Goal: Task Accomplishment & Management: Manage account settings

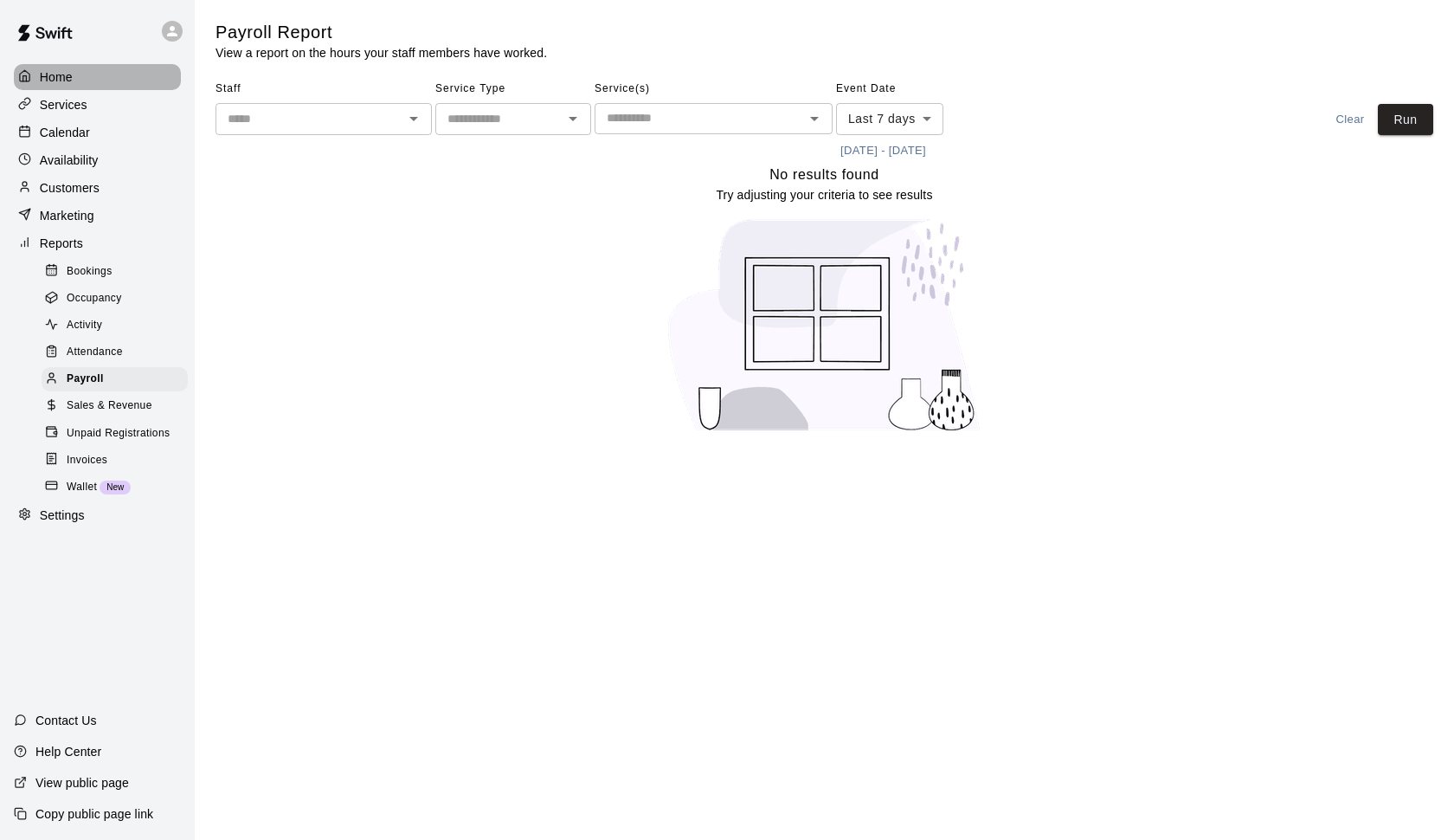
click at [76, 73] on div "Home" at bounding box center [97, 76] width 167 height 26
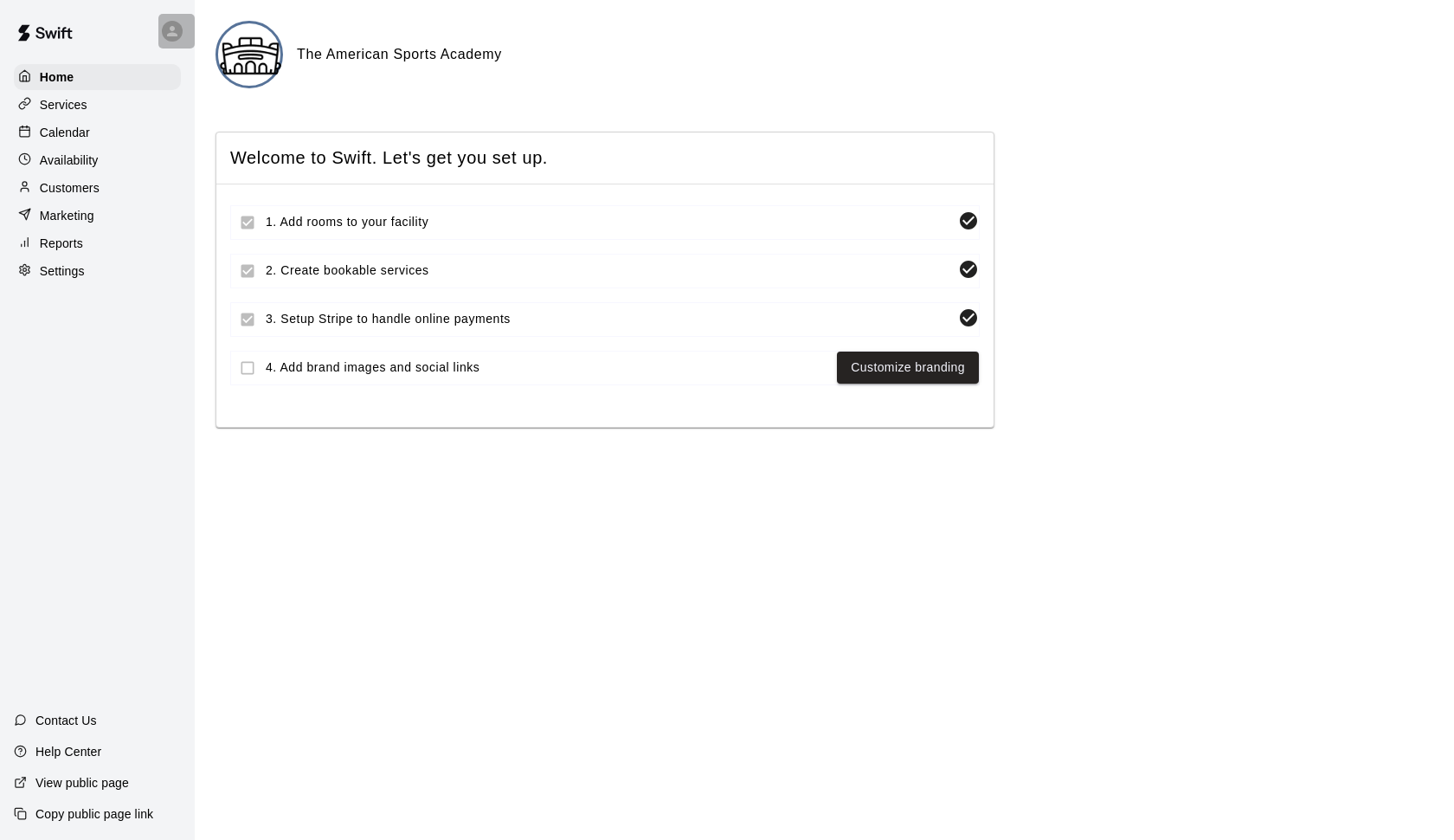
click at [172, 28] on icon at bounding box center [172, 31] width 11 height 11
click at [214, 75] on span "[EMAIL_ADDRESS][DOMAIN_NAME]" at bounding box center [265, 84] width 186 height 17
click at [216, 111] on p "Settings" at bounding box center [219, 107] width 45 height 17
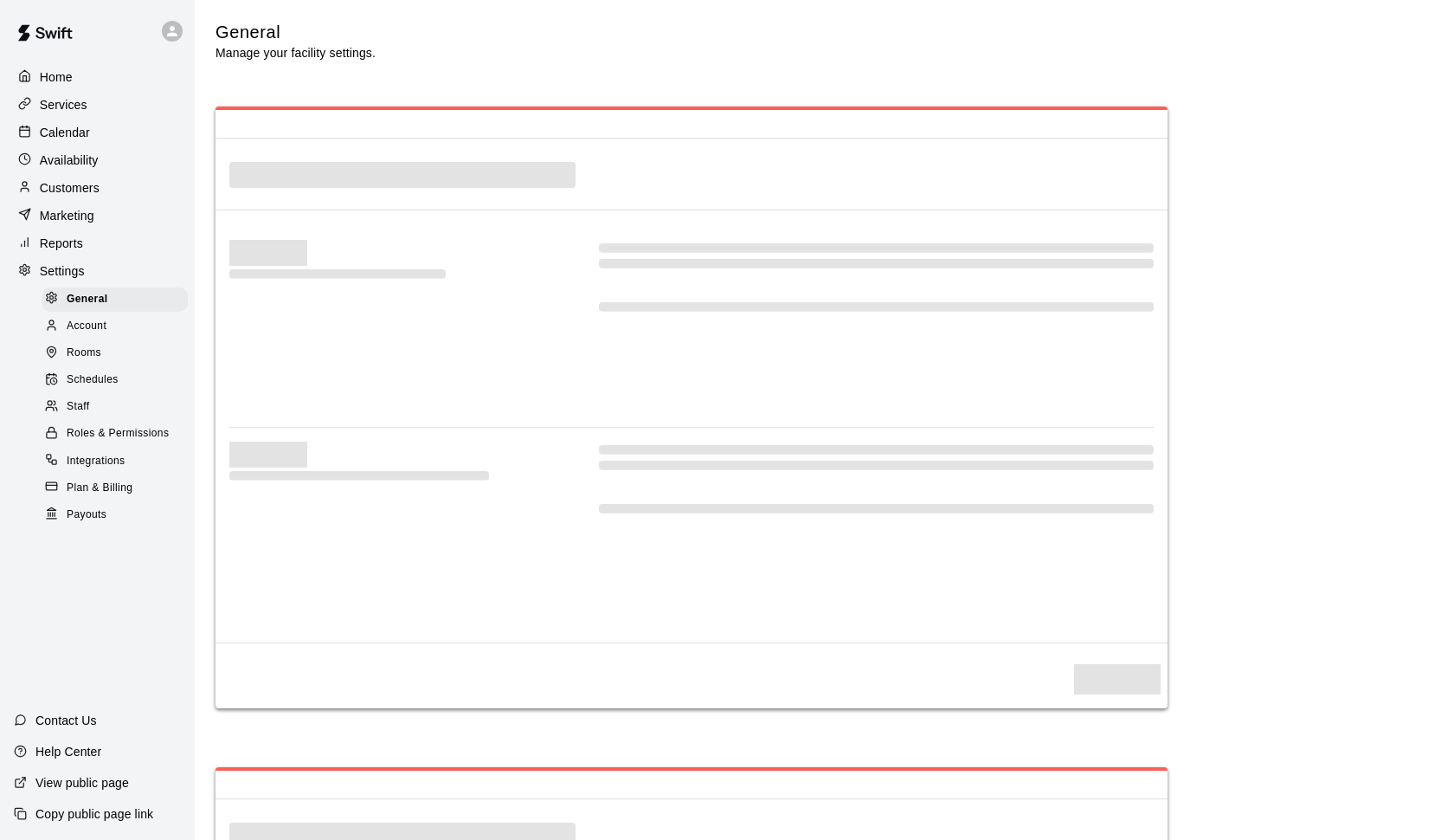
select select "**"
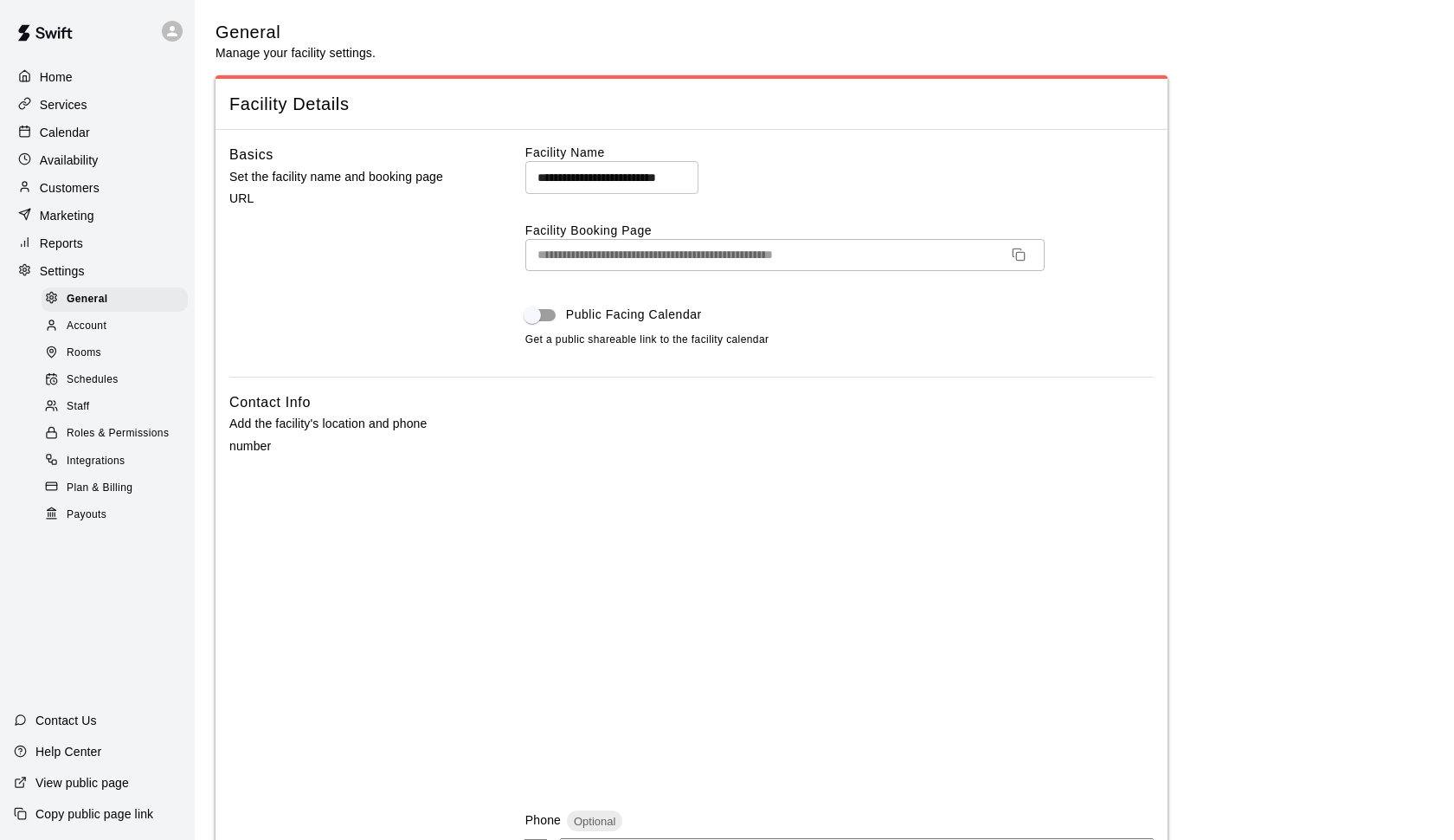
click at [37, 30] on img at bounding box center [45, 33] width 90 height 52
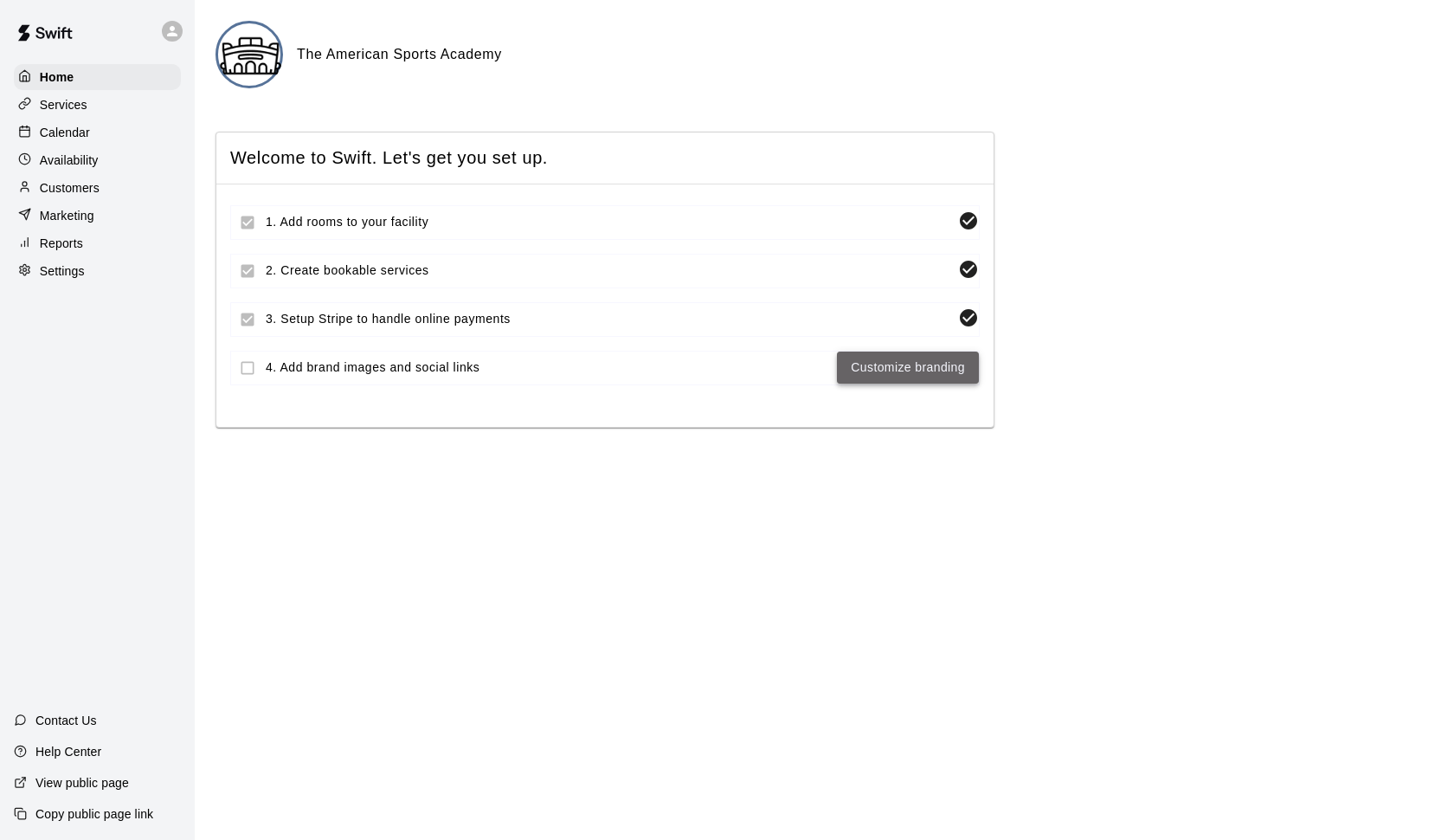
click at [916, 367] on link "Customize branding" at bounding box center [908, 367] width 114 height 21
select select "**"
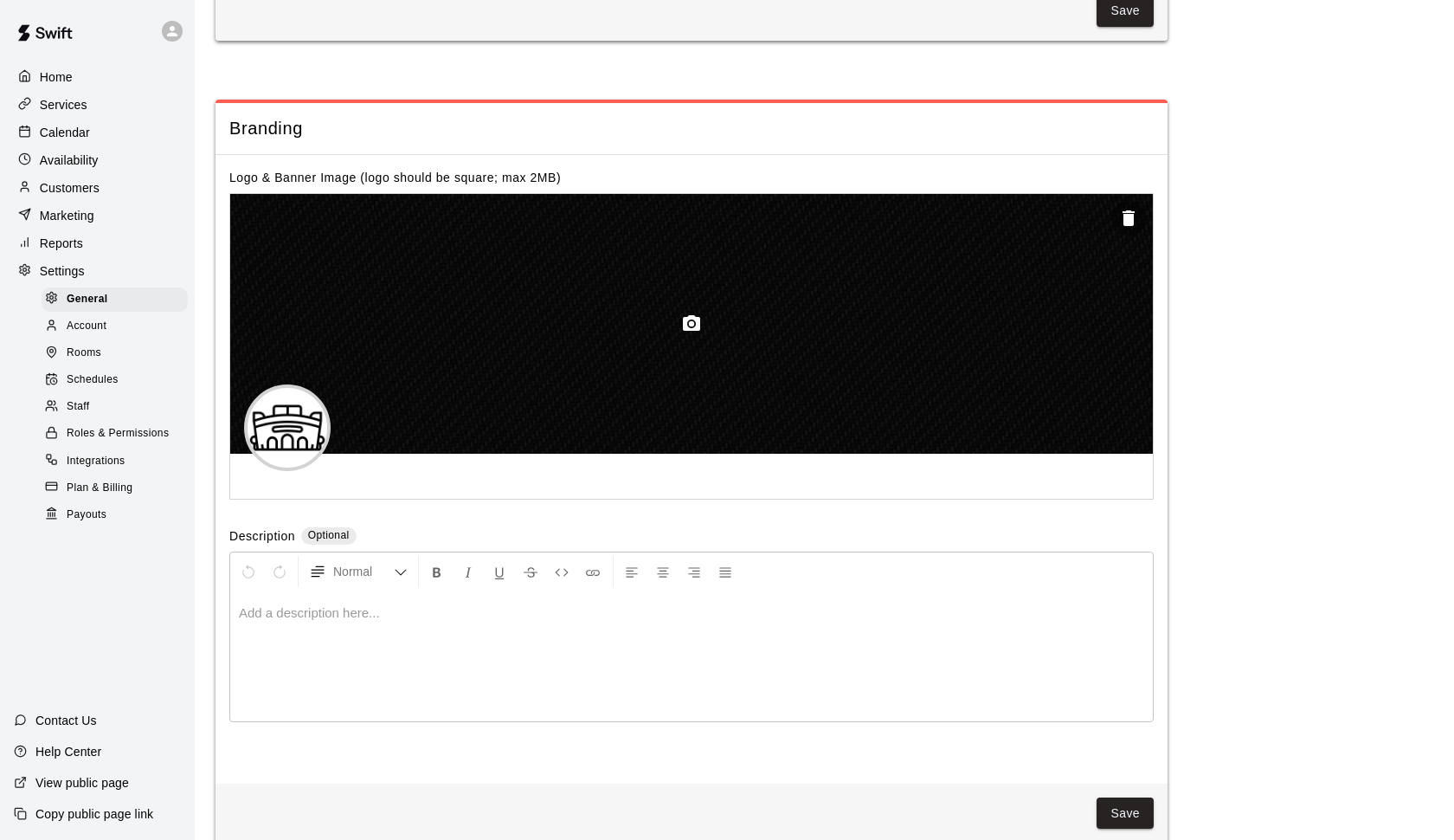
scroll to position [3694, 0]
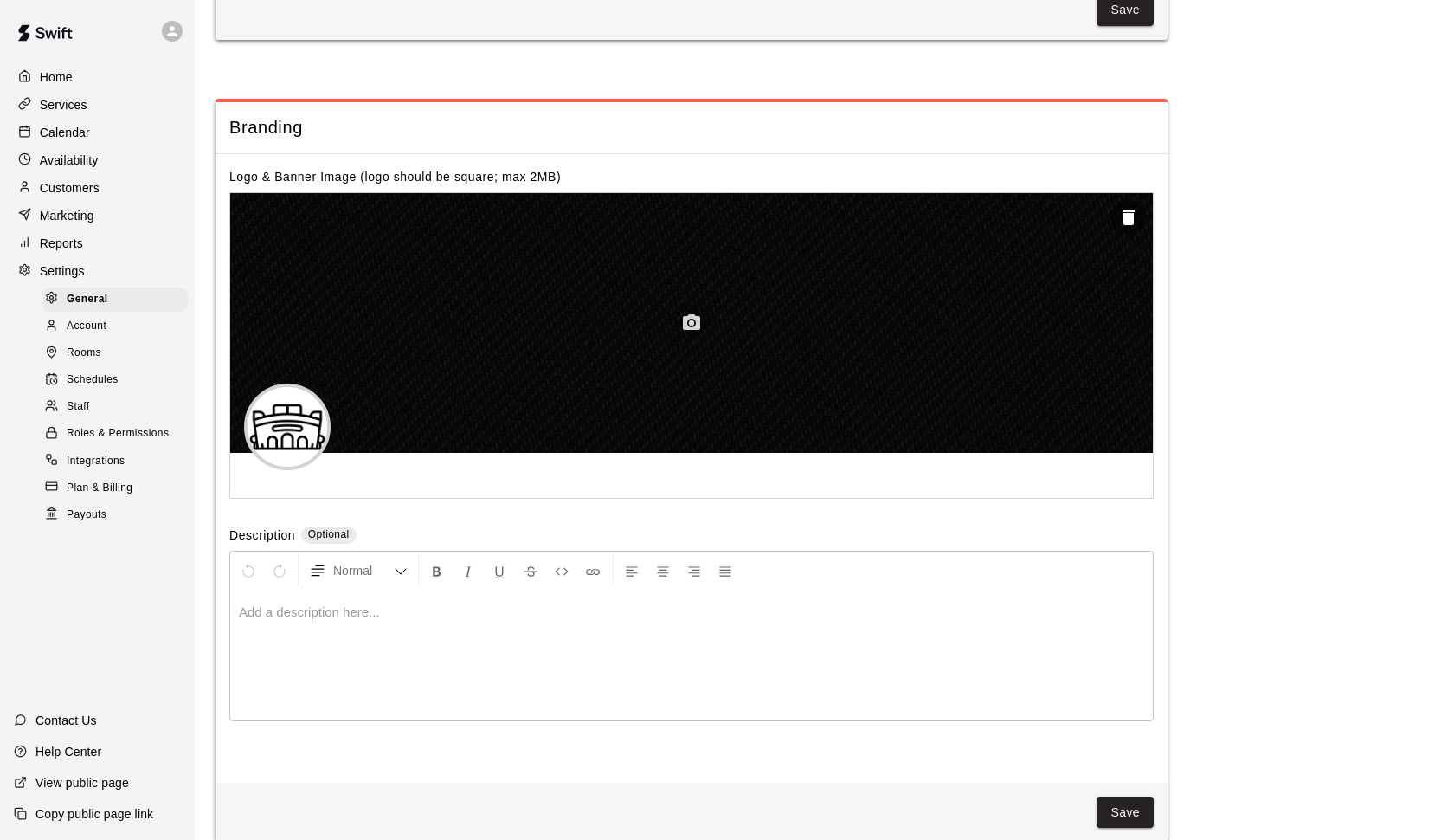
click at [698, 315] on icon "button" at bounding box center [692, 322] width 17 height 15
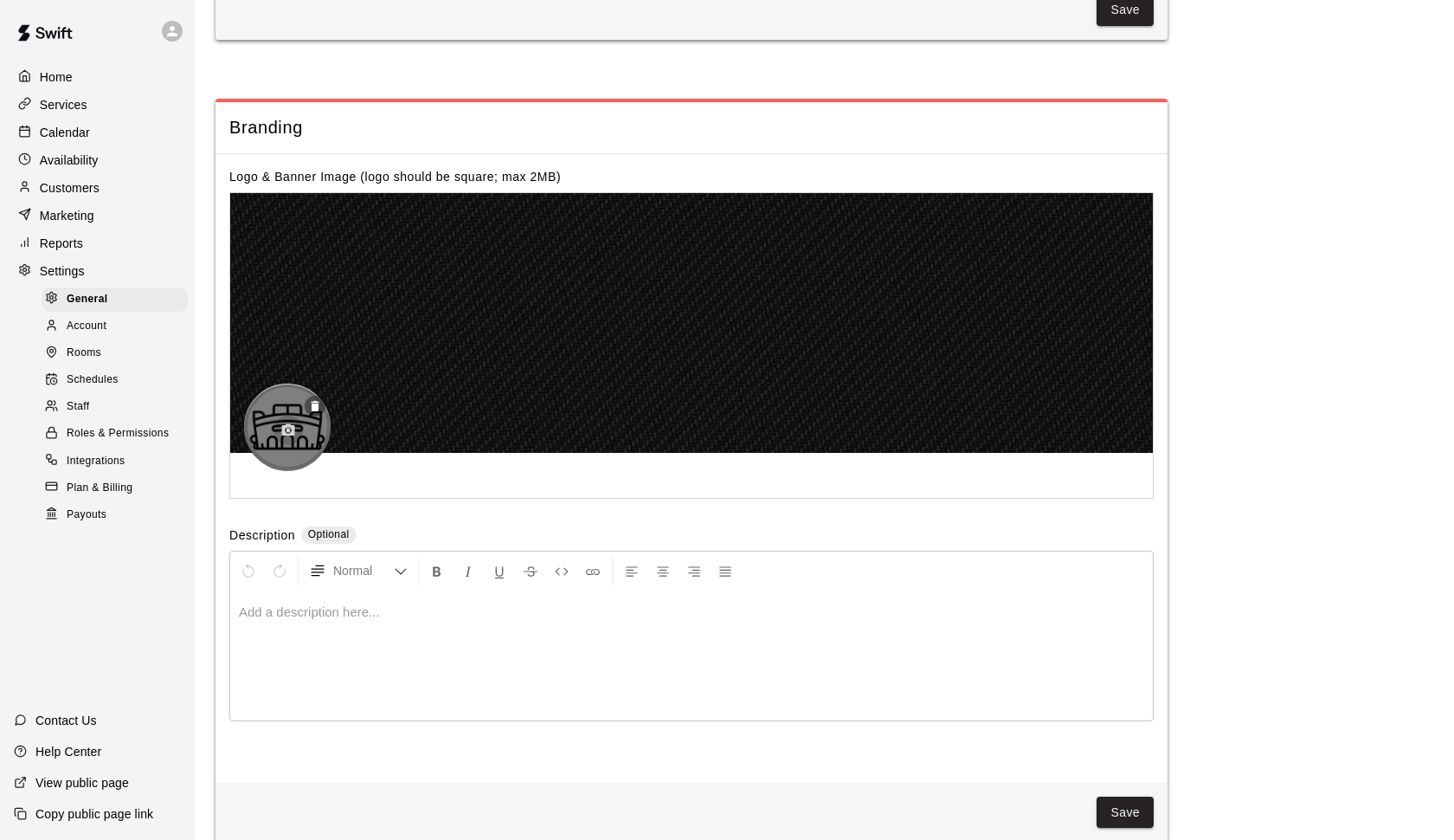
click at [287, 423] on icon "button" at bounding box center [288, 429] width 13 height 13
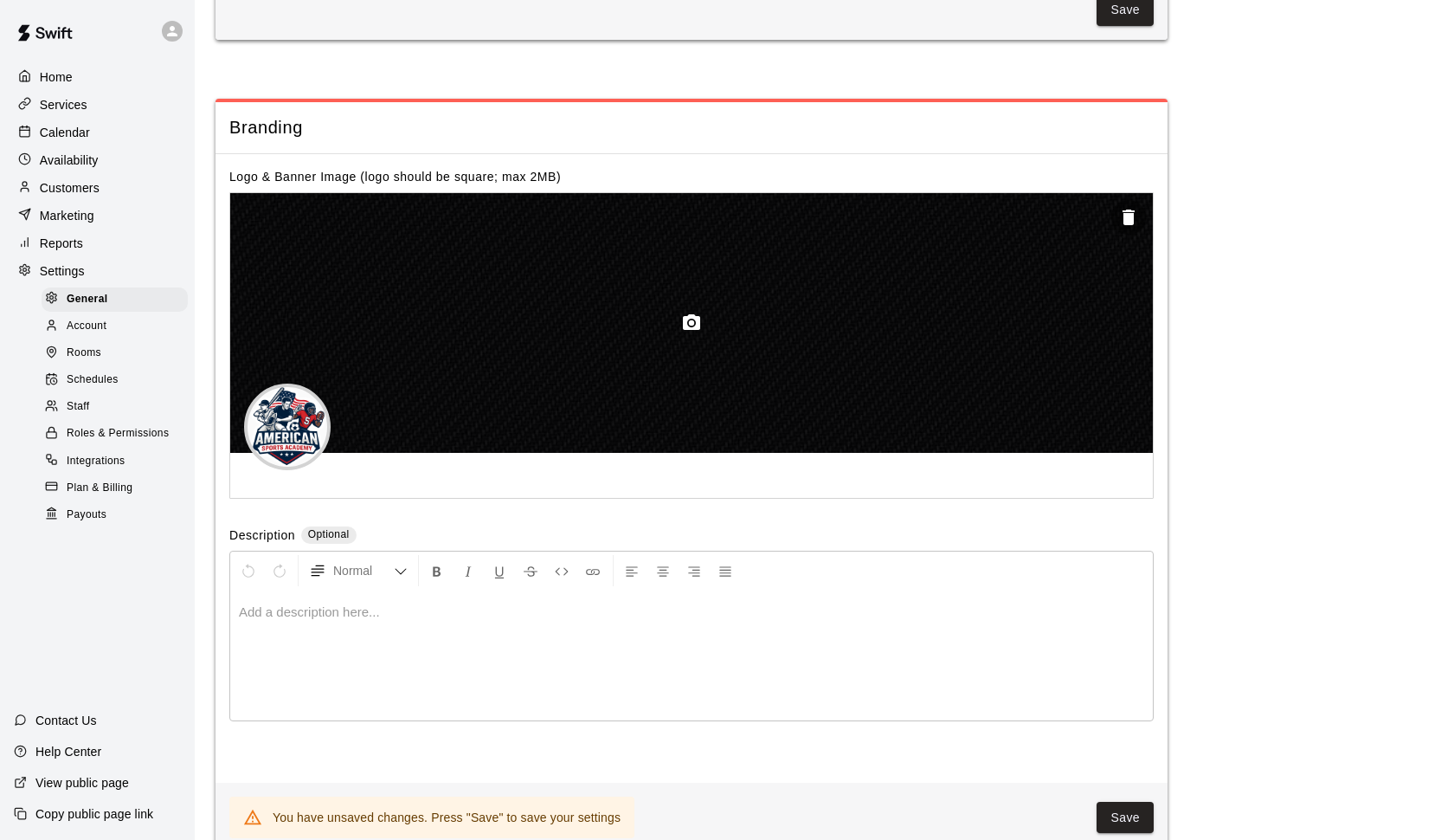
click at [682, 313] on icon "button" at bounding box center [691, 322] width 20 height 20
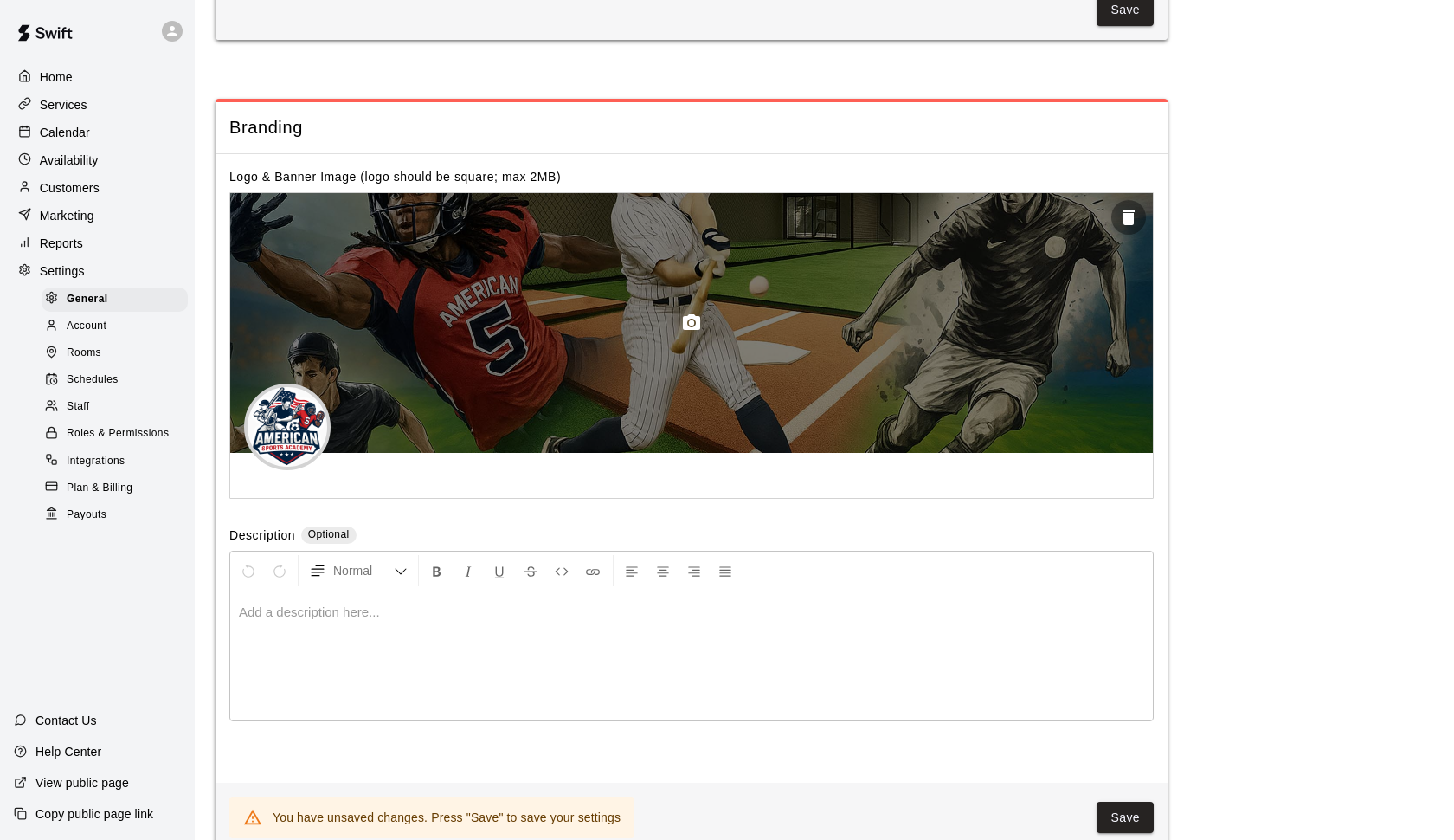
drag, startPoint x: 841, startPoint y: 315, endPoint x: 841, endPoint y: 360, distance: 45.0
click at [841, 360] on div at bounding box center [691, 322] width 923 height 259
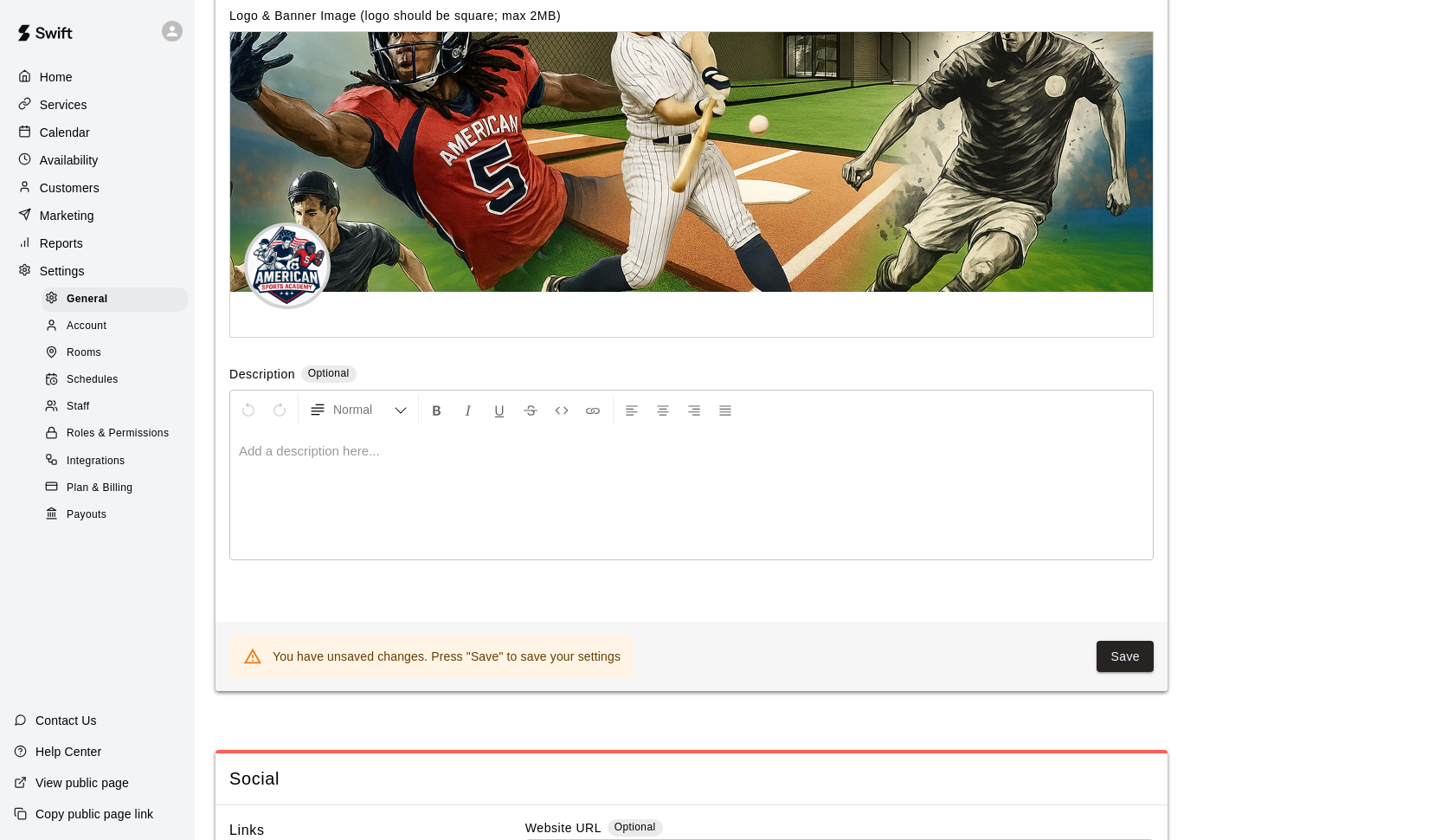
scroll to position [3857, 0]
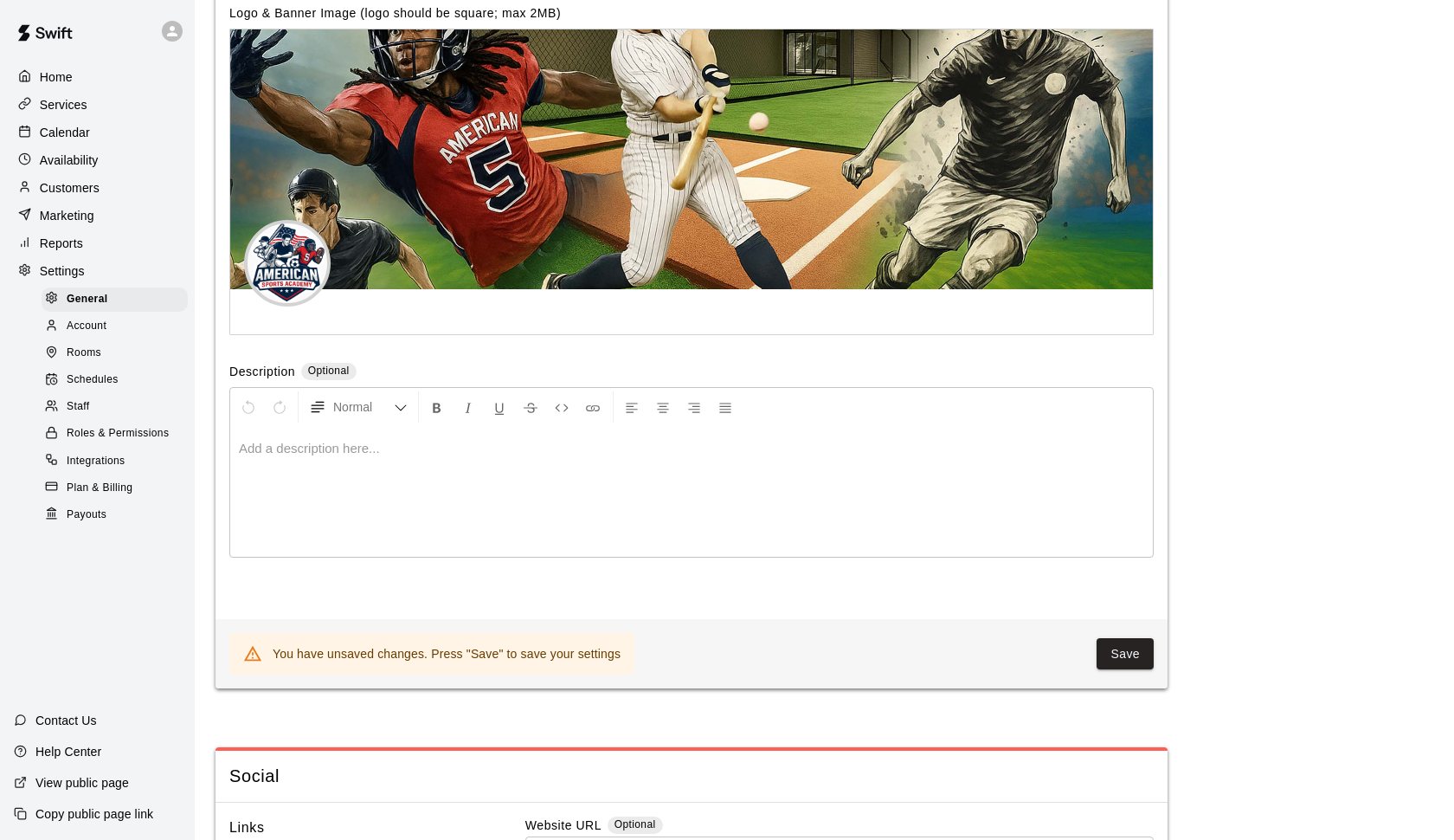
click at [516, 480] on div at bounding box center [691, 492] width 923 height 130
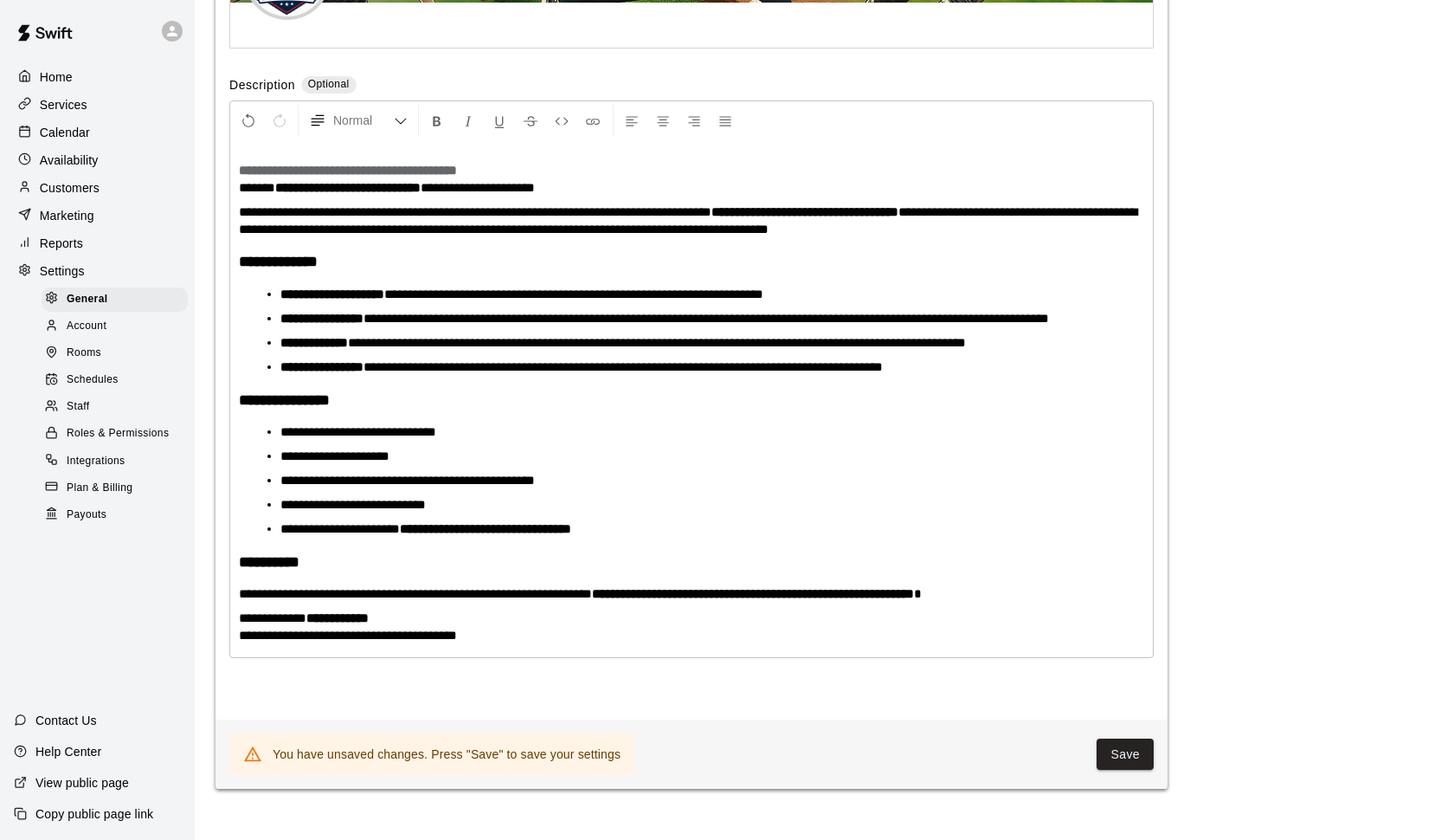
scroll to position [4273, 0]
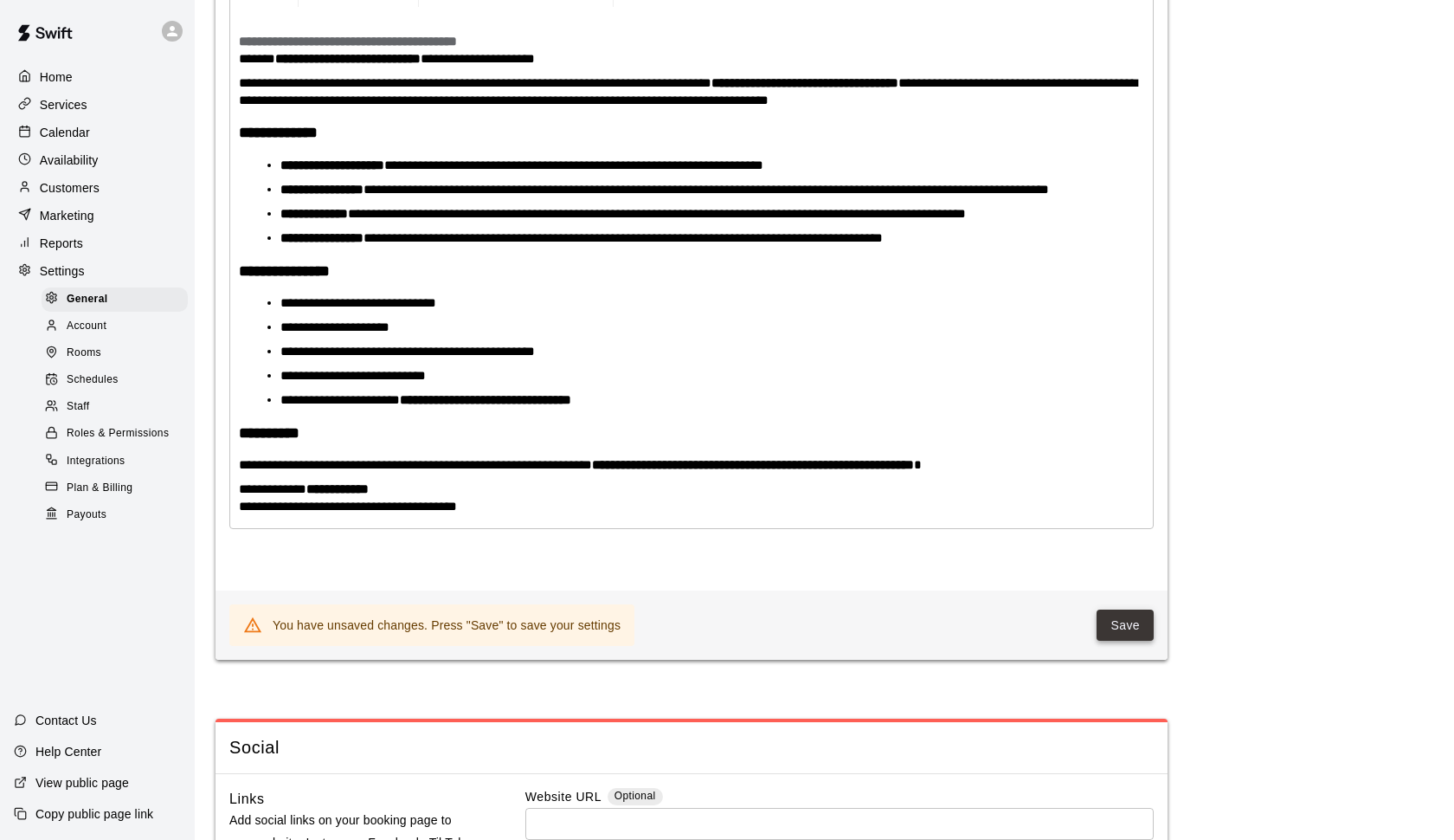
click at [1135, 627] on button "Save" at bounding box center [1125, 625] width 57 height 32
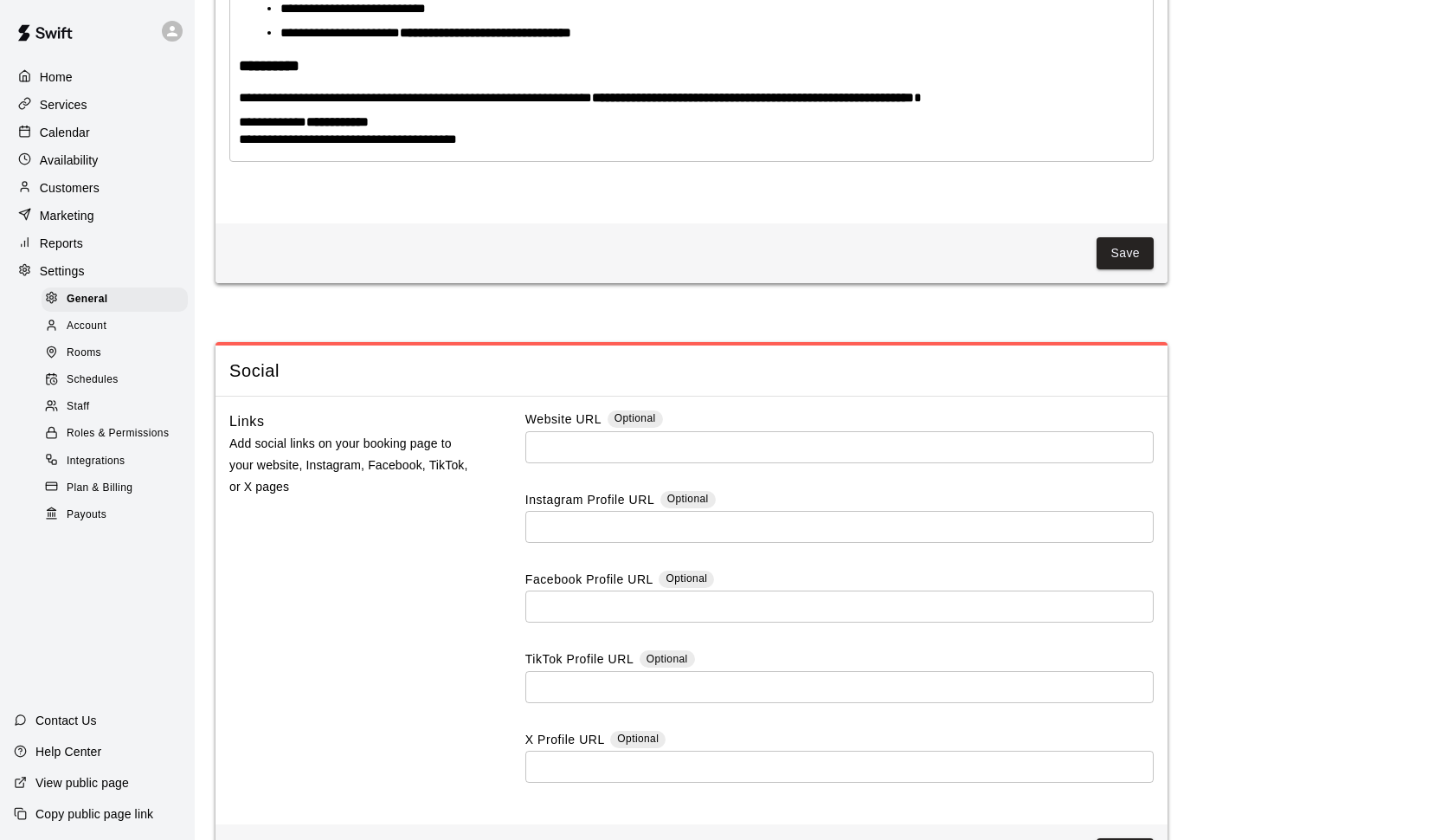
scroll to position [4645, 0]
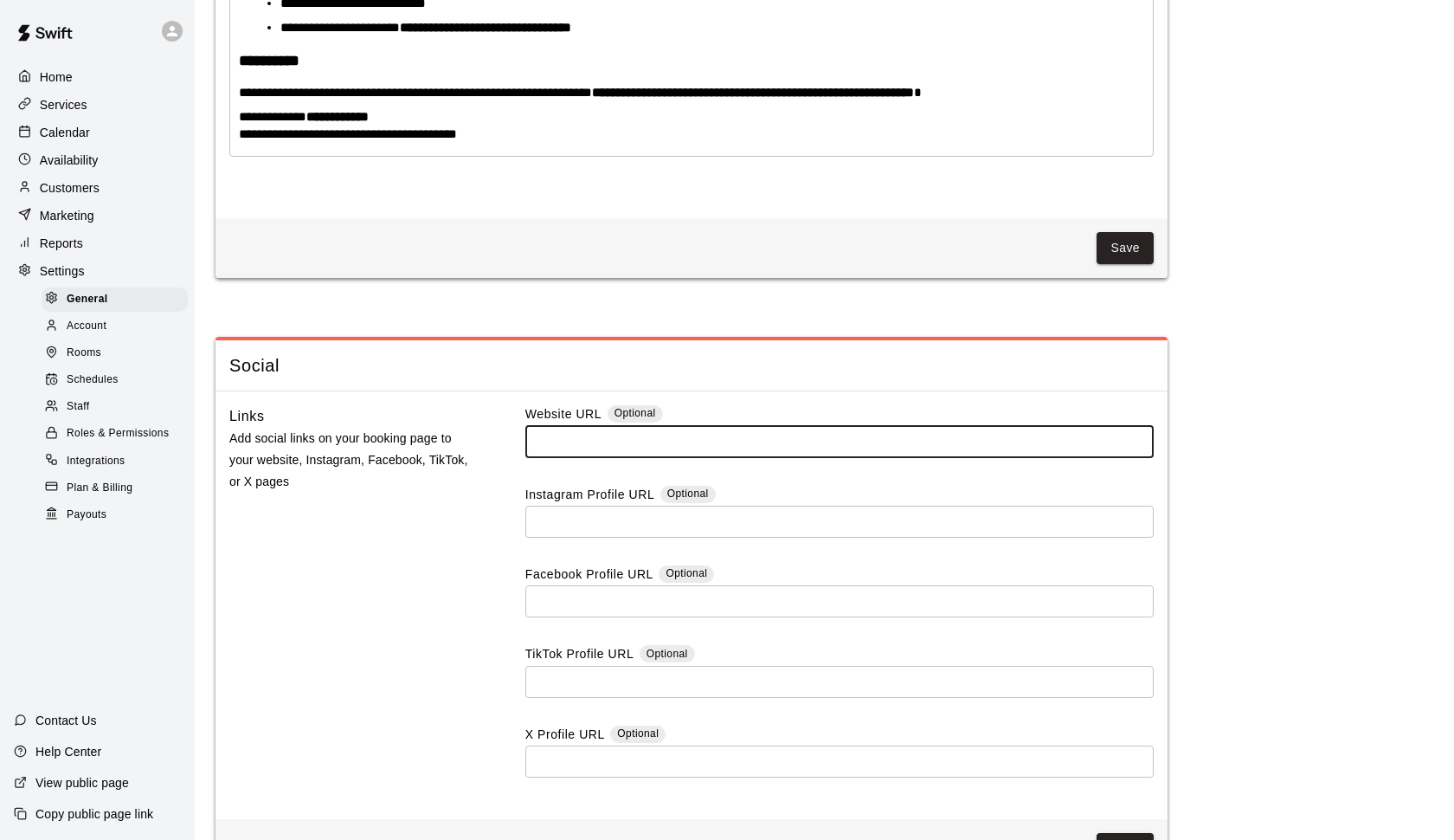
click at [577, 457] on input "text" at bounding box center [839, 441] width 628 height 32
paste input "**********"
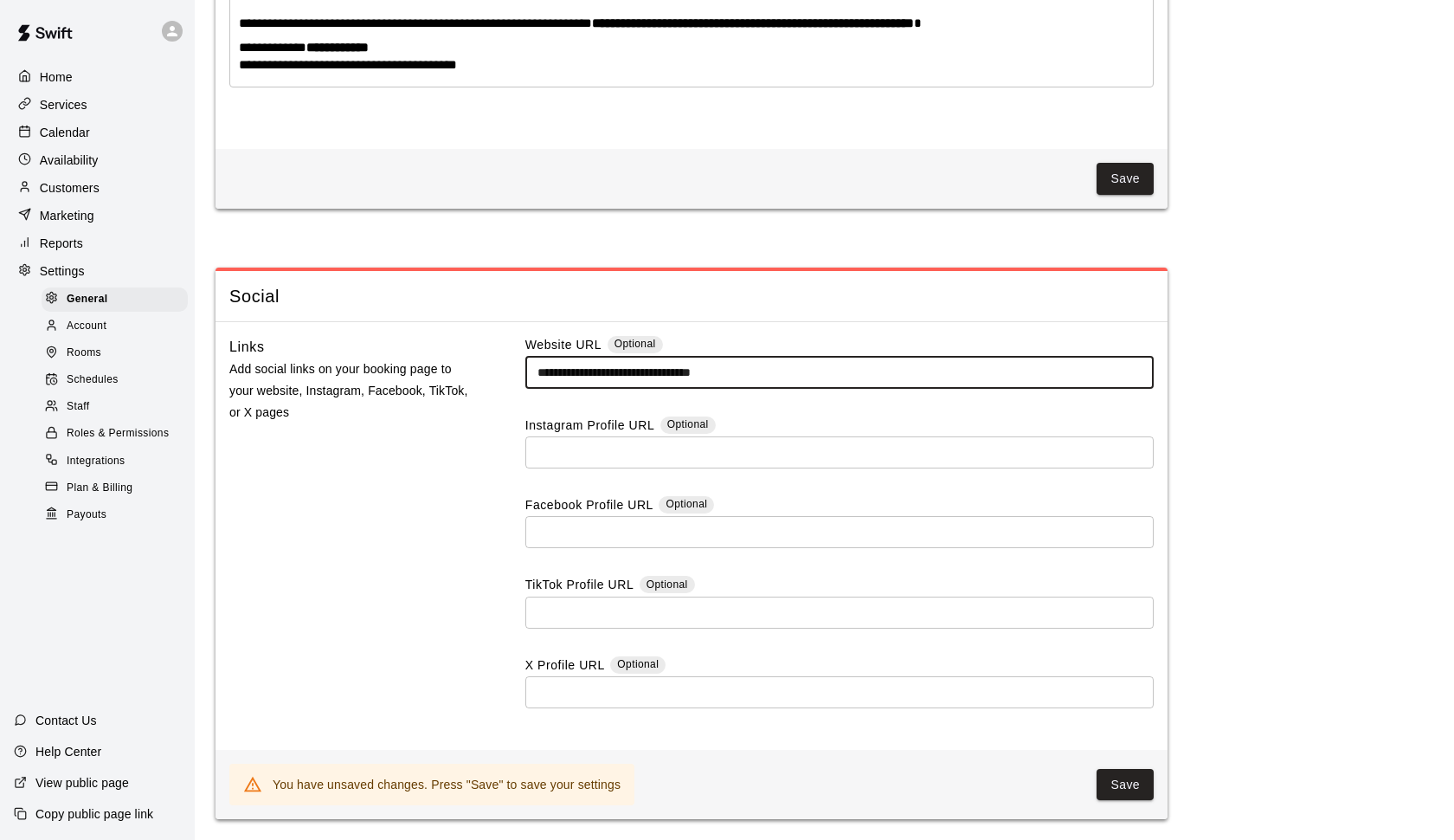
scroll to position [4718, 0]
type input "**********"
click at [1128, 783] on button "Save" at bounding box center [1125, 784] width 57 height 32
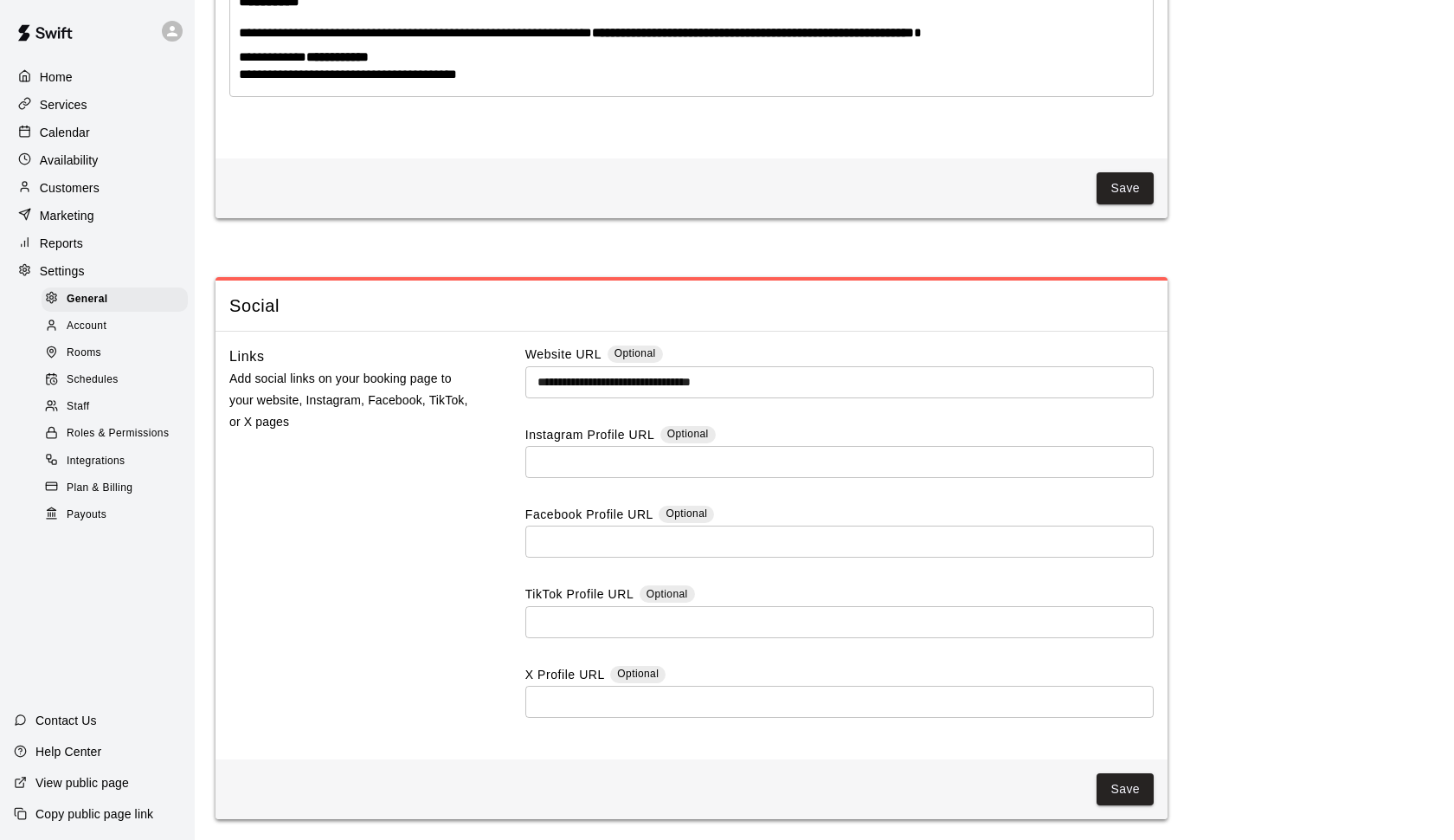
scroll to position [4707, 0]
click at [86, 780] on p "View public page" at bounding box center [82, 783] width 94 height 17
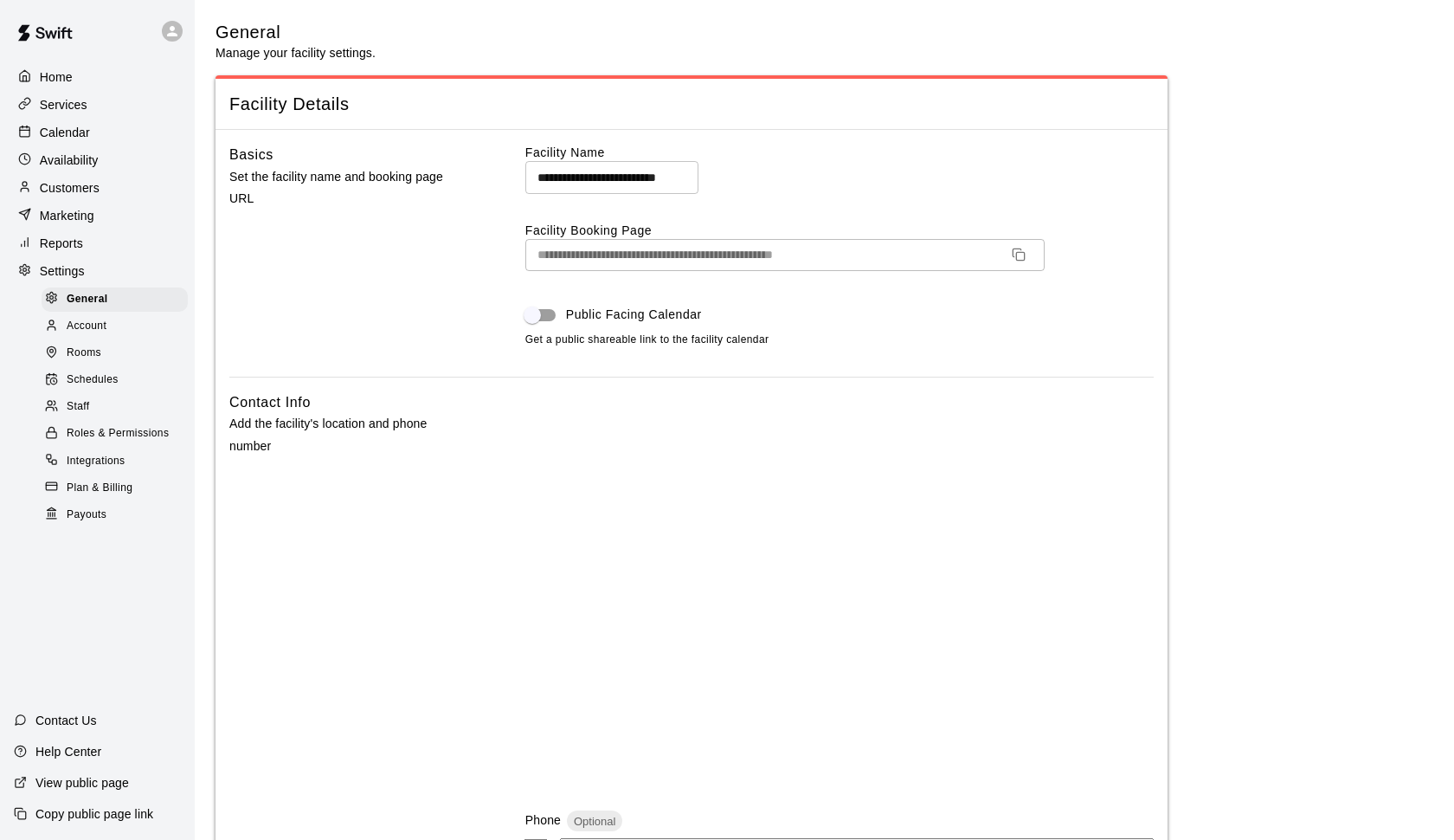
scroll to position [0, 0]
click at [113, 773] on div "View public page" at bounding box center [72, 782] width 143 height 31
click at [1021, 248] on icon "Copy URL" at bounding box center [1018, 255] width 14 height 14
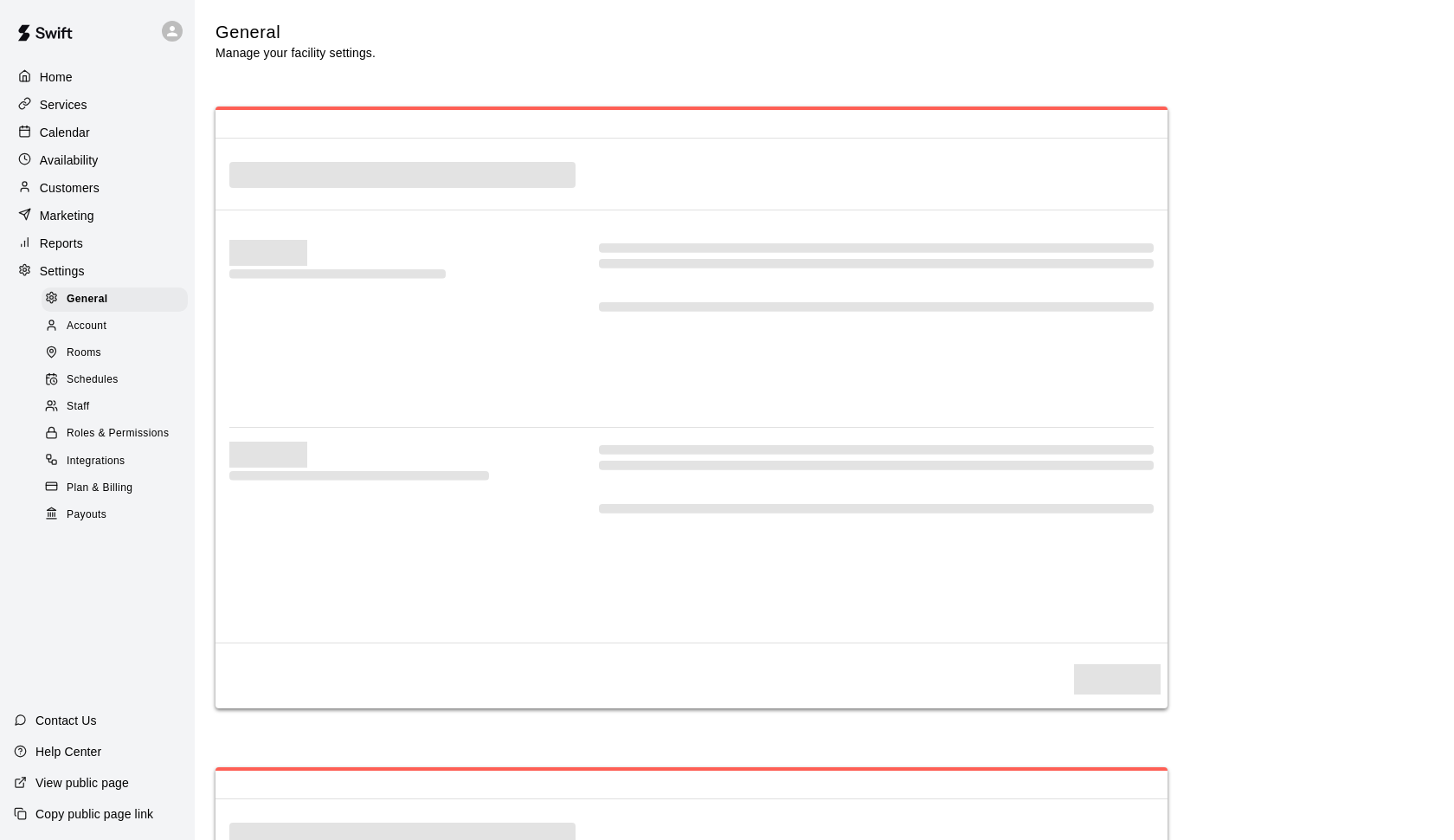
select select "**"
